Goal: Task Accomplishment & Management: Use online tool/utility

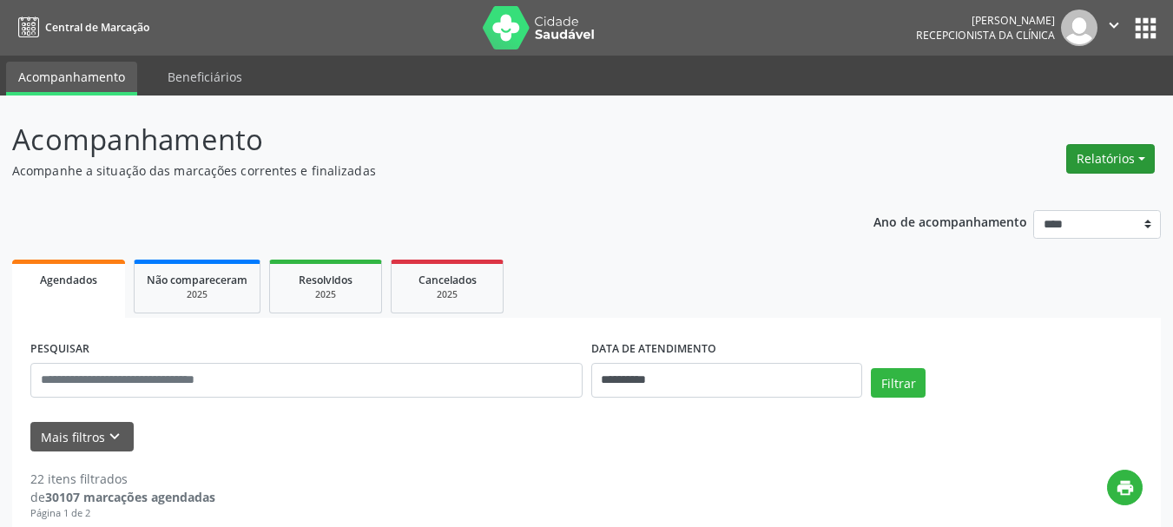
click at [1100, 150] on button "Relatórios" at bounding box center [1111, 159] width 89 height 30
click at [1029, 202] on link "Agendamentos" at bounding box center [1062, 196] width 187 height 24
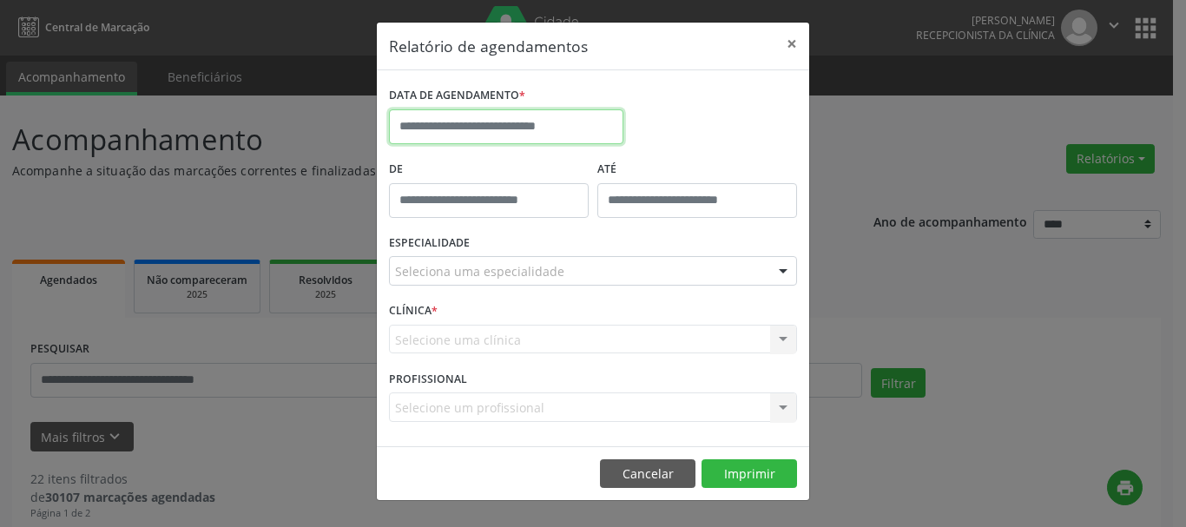
click at [439, 120] on input "text" at bounding box center [506, 126] width 235 height 35
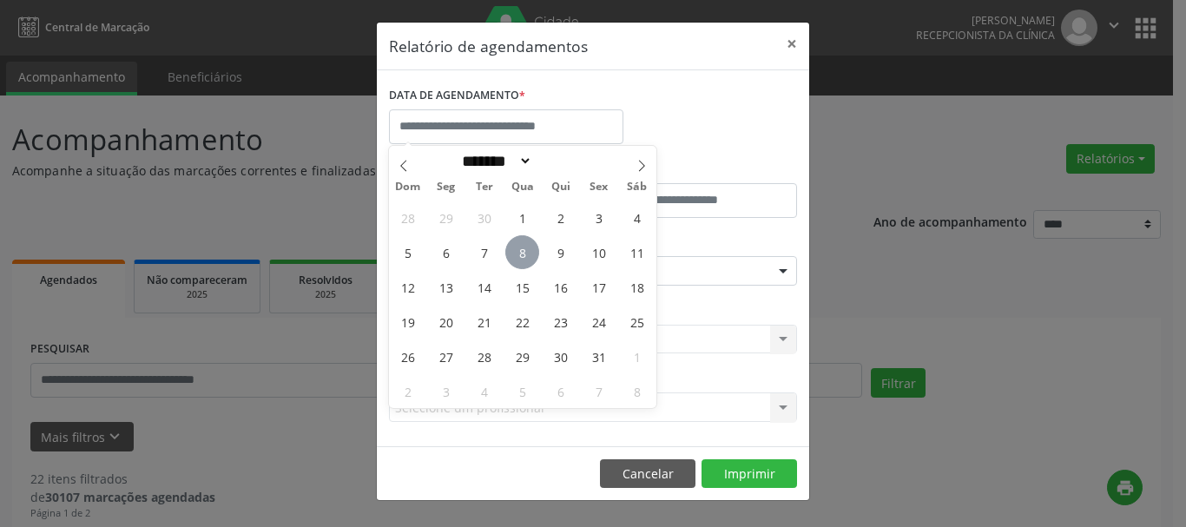
click at [519, 246] on span "8" at bounding box center [522, 252] width 34 height 34
type input "**********"
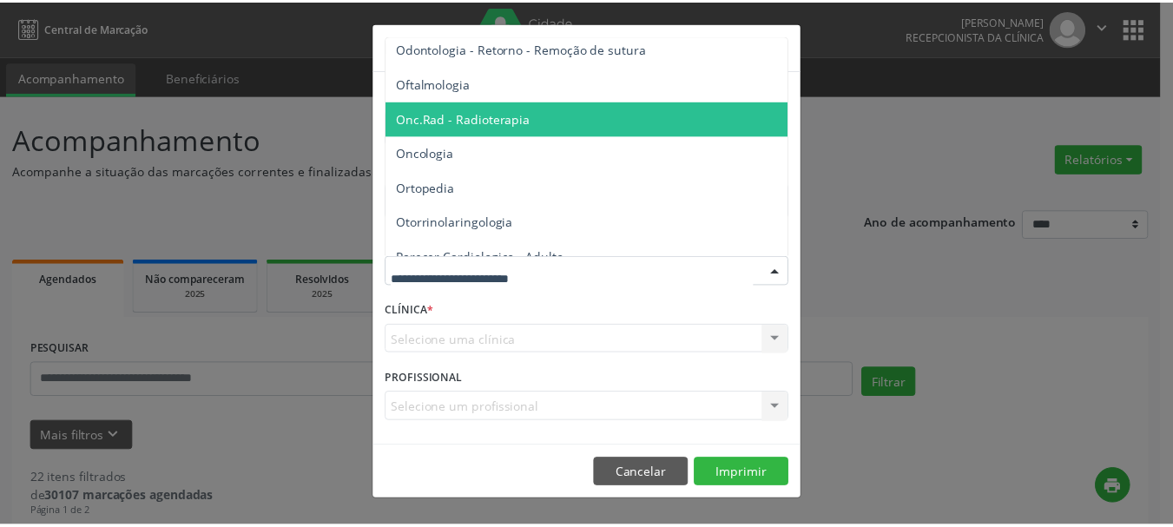
scroll to position [2432, 0]
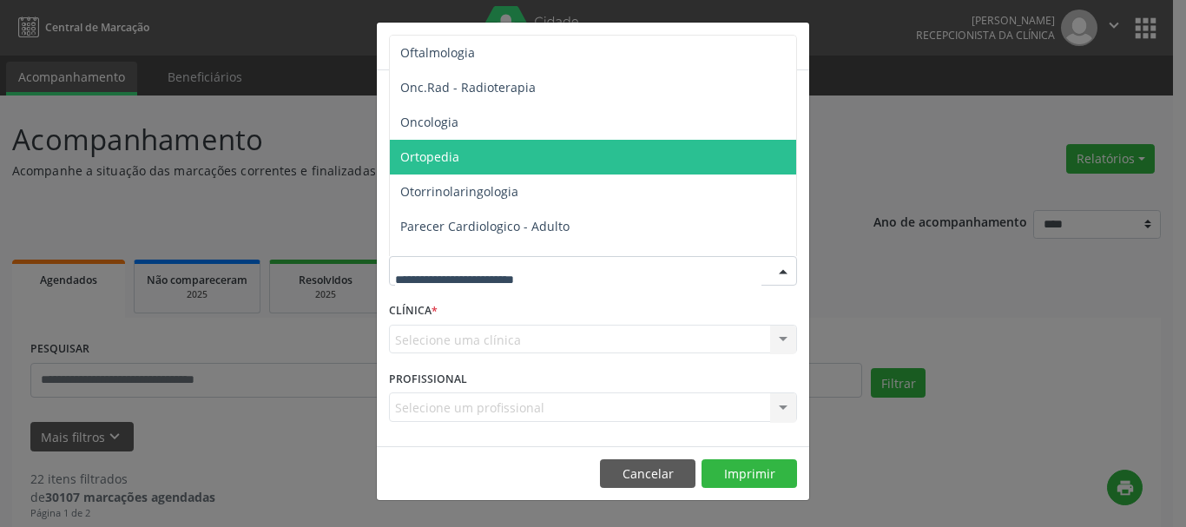
click at [425, 158] on span "Ortopedia" at bounding box center [429, 157] width 59 height 17
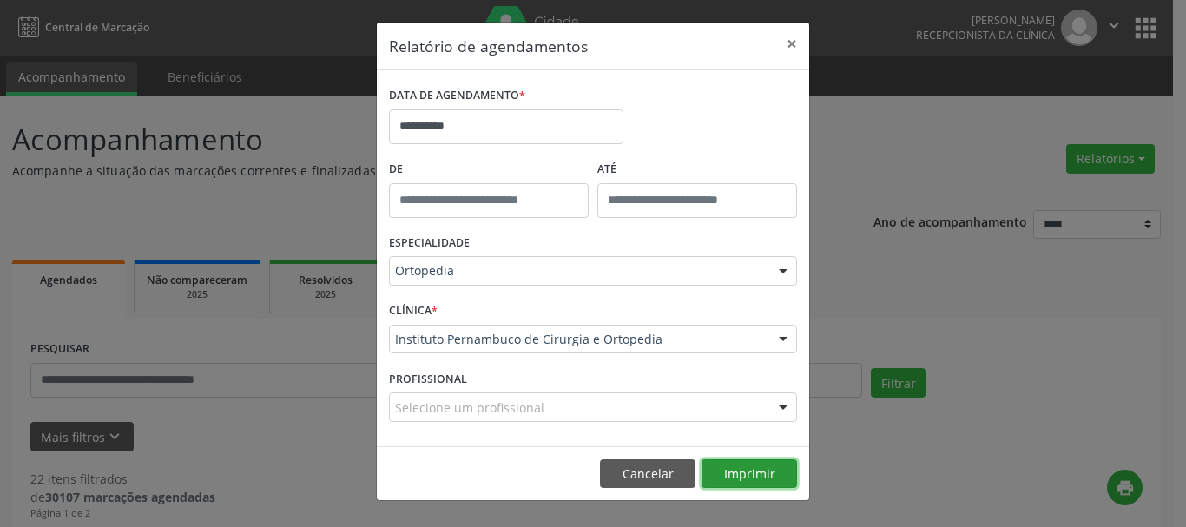
click at [717, 464] on button "Imprimir" at bounding box center [750, 474] width 96 height 30
click at [789, 41] on button "×" at bounding box center [792, 44] width 35 height 43
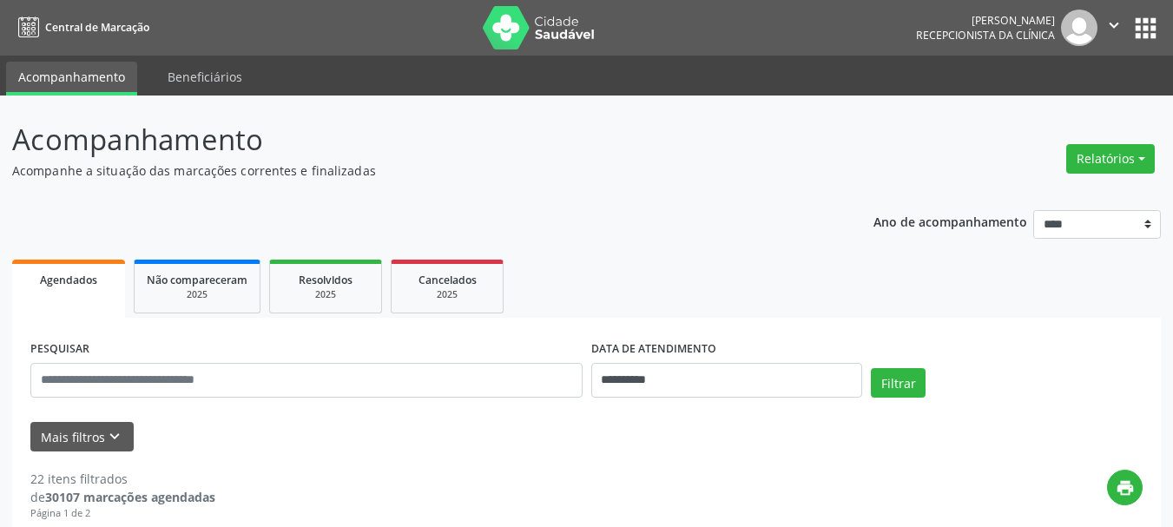
click at [1111, 24] on icon "" at bounding box center [1114, 25] width 19 height 19
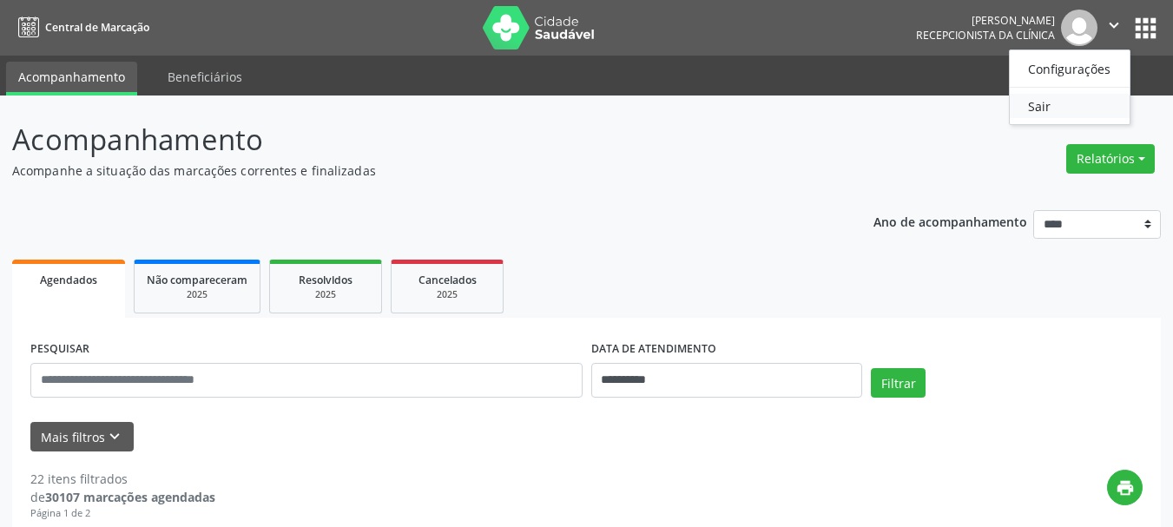
click at [1042, 106] on link "Sair" at bounding box center [1070, 106] width 120 height 24
